Goal: Task Accomplishment & Management: Manage account settings

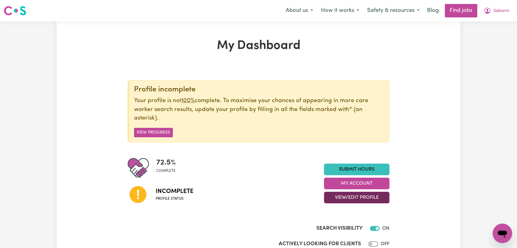
click at [350, 196] on button "View/Edit Profile" at bounding box center [357, 198] width 66 height 12
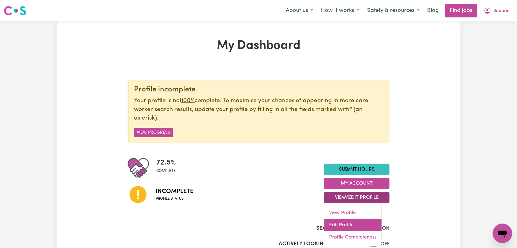
click at [352, 228] on link "Edit Profile" at bounding box center [352, 225] width 57 height 12
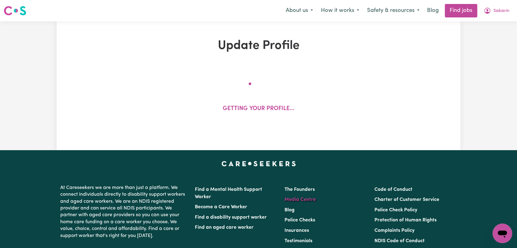
select select "[DEMOGRAPHIC_DATA]"
select select "[DEMOGRAPHIC_DATA] Citizen"
select select "Studying a healthcare related degree or qualification"
select select "40"
select select "80"
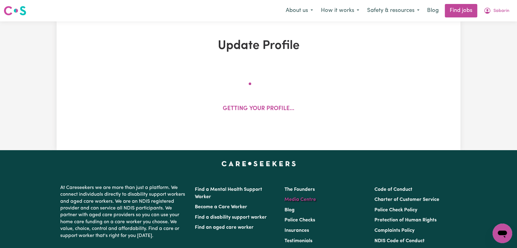
select select "90"
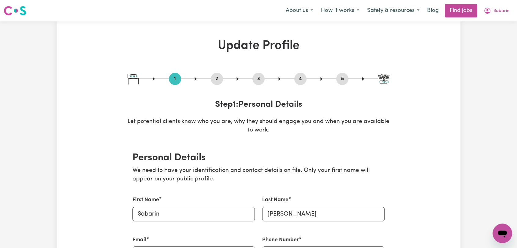
click at [218, 77] on button "2" at bounding box center [217, 79] width 12 height 8
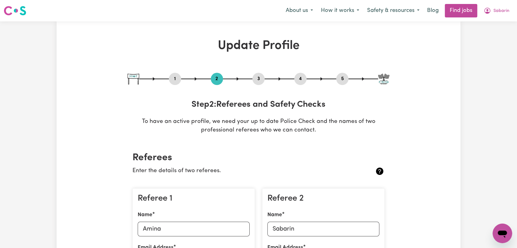
click at [258, 79] on button "3" at bounding box center [259, 79] width 12 height 8
select select "Certificate III (Individual Support)"
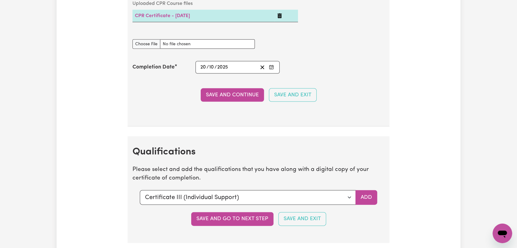
scroll to position [1394, 0]
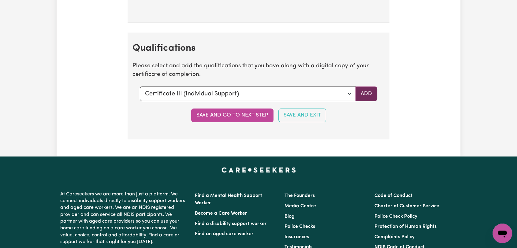
click at [362, 89] on button "Add" at bounding box center [367, 94] width 22 height 15
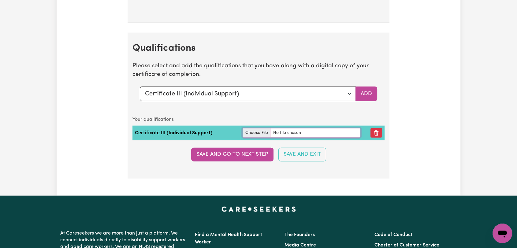
click at [253, 130] on input "file" at bounding box center [302, 132] width 118 height 9
type input "C:\fakepath\[PERSON_NAME] - Certificate III Individual Support --.jpeg"
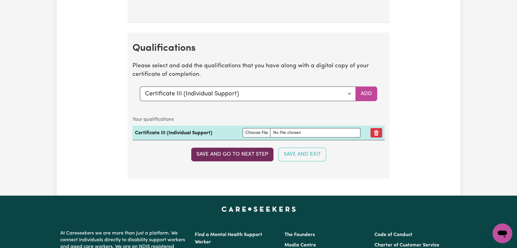
click at [256, 155] on button "Save and go to next step" at bounding box center [232, 154] width 82 height 13
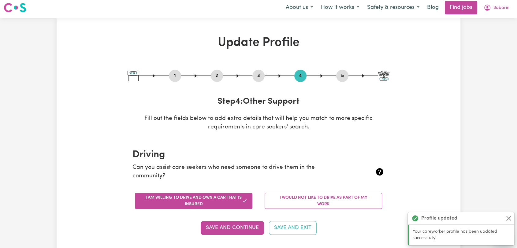
scroll to position [0, 0]
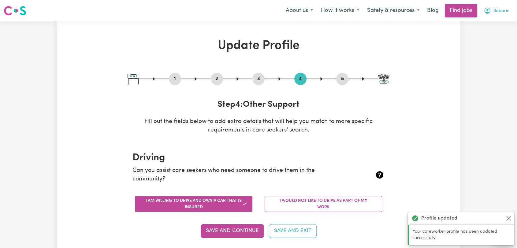
click at [498, 10] on span "Sabarin" at bounding box center [502, 11] width 16 height 7
